Goal: Task Accomplishment & Management: Manage account settings

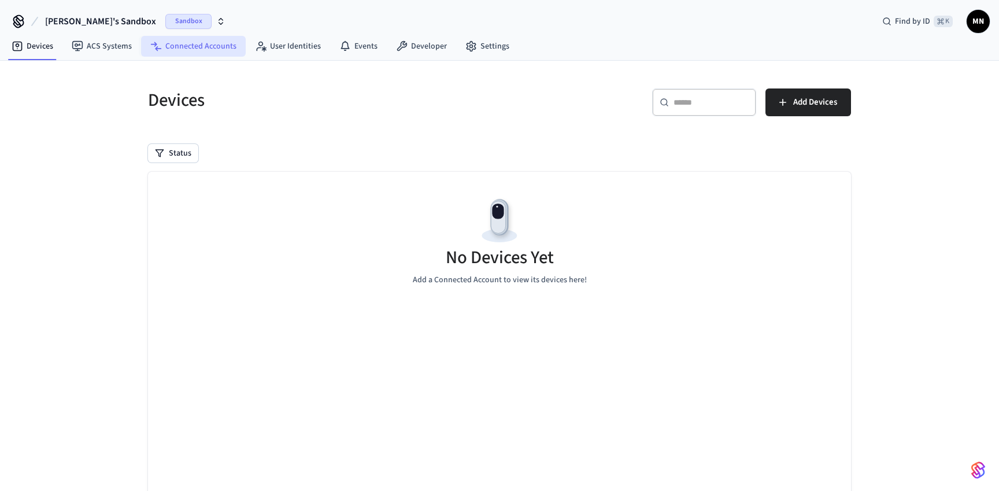
click at [212, 46] on link "Connected Accounts" at bounding box center [193, 46] width 105 height 21
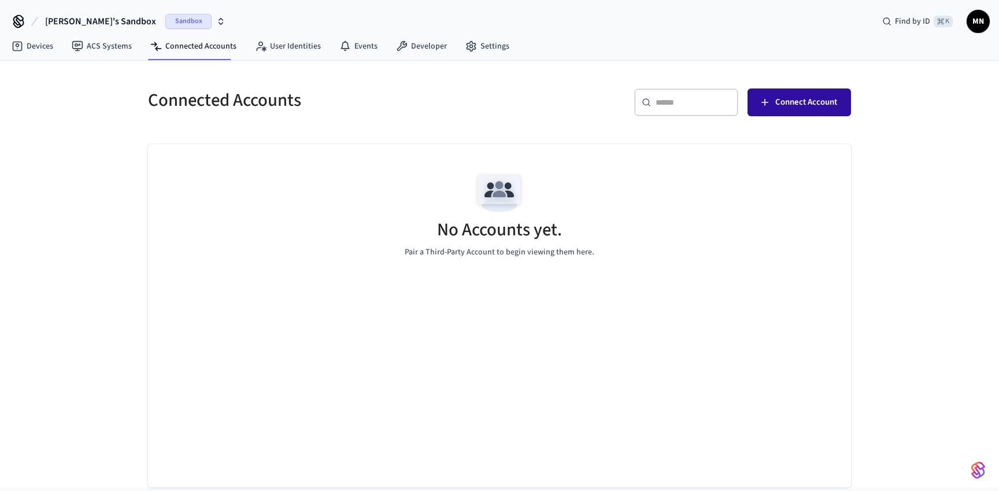
click at [787, 98] on span "Connect Account" at bounding box center [806, 102] width 62 height 15
click at [216, 17] on icon "button" at bounding box center [220, 21] width 9 height 9
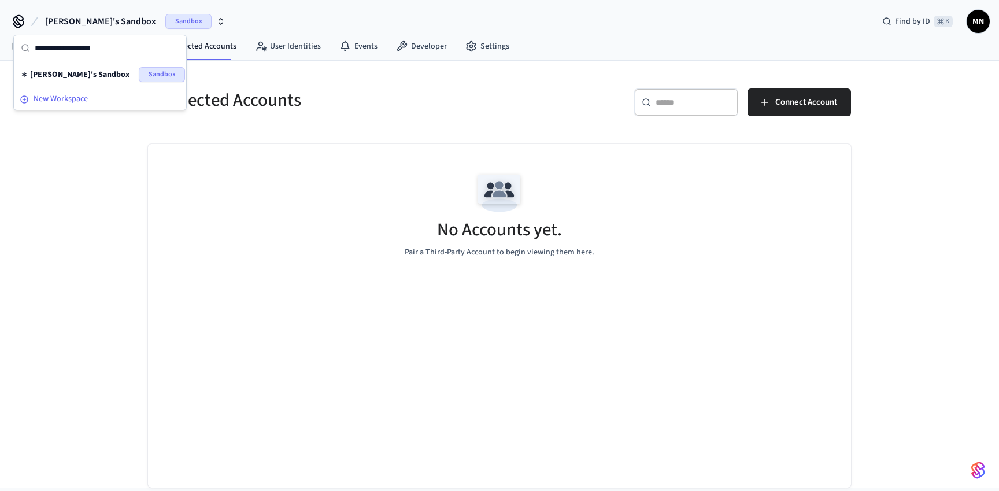
click at [66, 100] on span "New Workspace" at bounding box center [61, 99] width 54 height 12
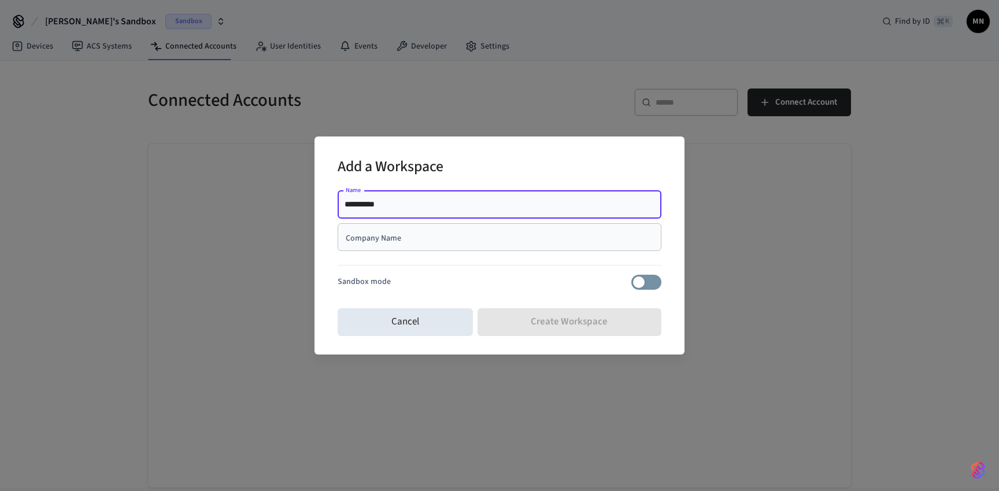
type input "**********"
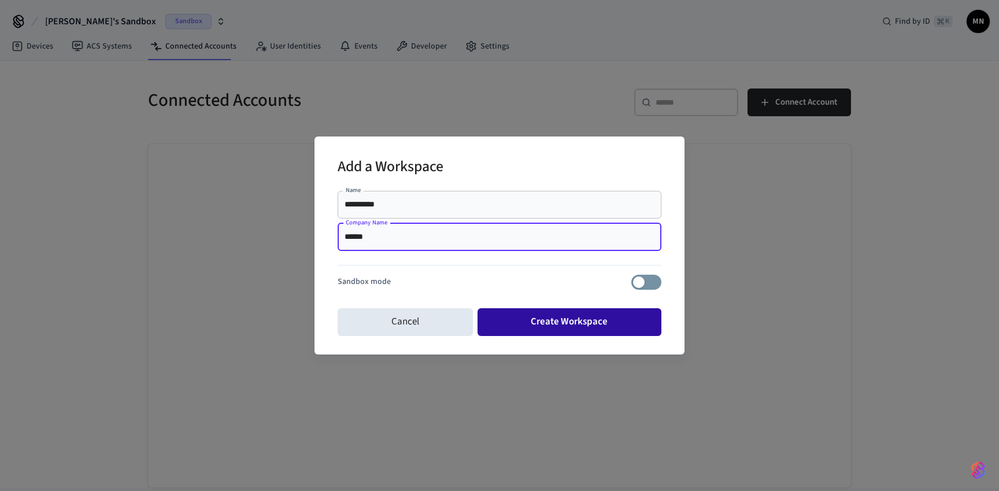
type input "******"
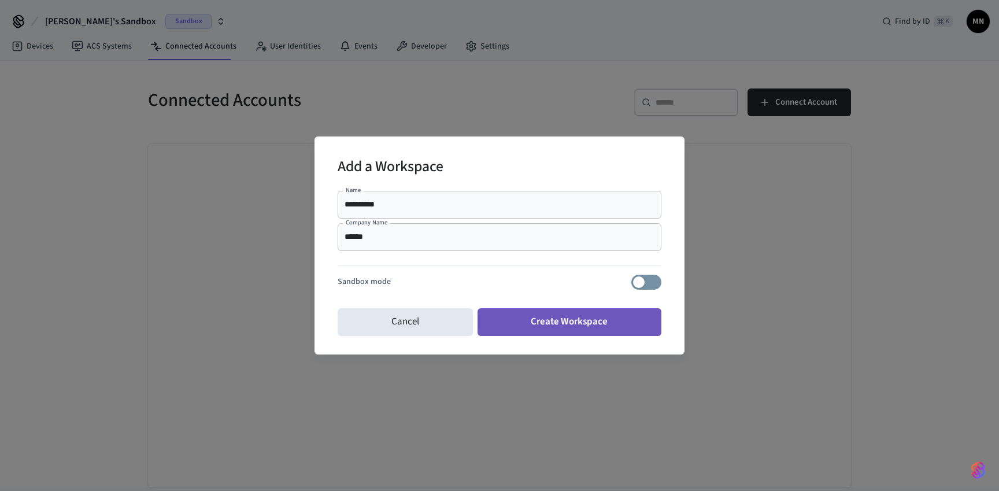
click at [568, 320] on button "Create Workspace" at bounding box center [569, 322] width 184 height 28
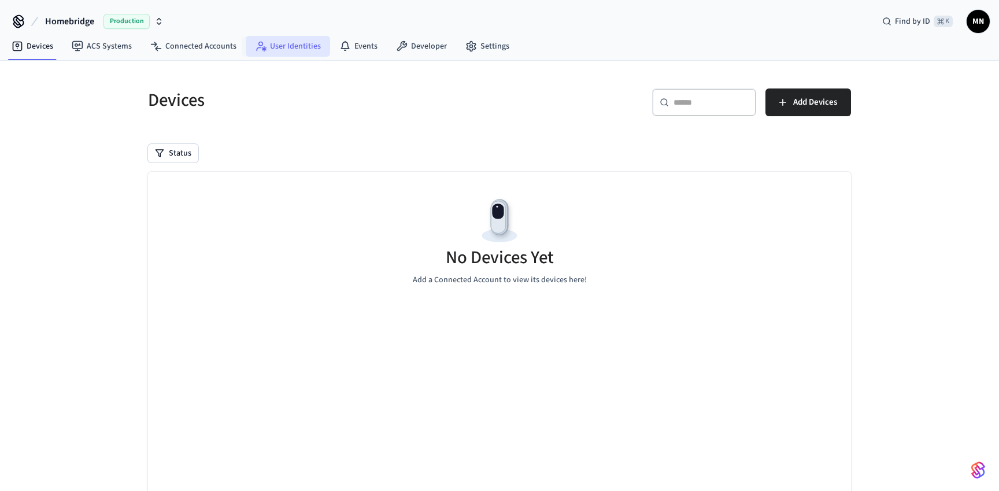
click at [284, 48] on link "User Identities" at bounding box center [288, 46] width 84 height 21
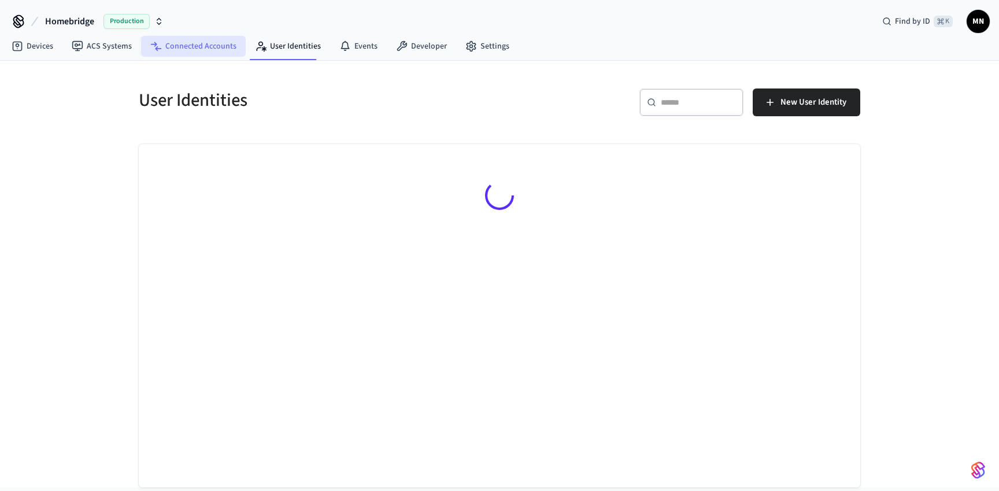
click at [180, 39] on link "Connected Accounts" at bounding box center [193, 46] width 105 height 21
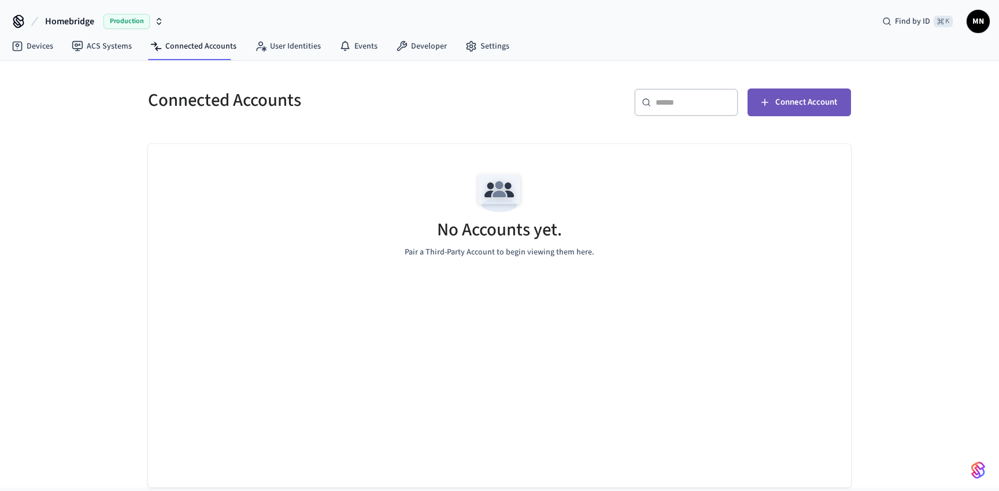
click at [809, 106] on span "Connect Account" at bounding box center [806, 102] width 62 height 15
click at [343, 111] on h5 "Connected Accounts" at bounding box center [320, 100] width 344 height 24
